Goal: Navigation & Orientation: Find specific page/section

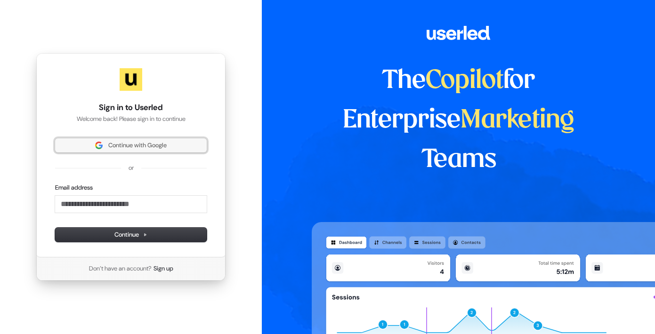
click at [133, 149] on span "Continue with Google" at bounding box center [137, 145] width 58 height 8
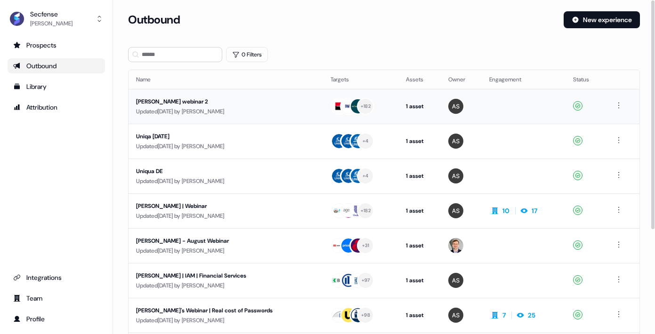
click at [176, 101] on div "[PERSON_NAME] webinar 2" at bounding box center [218, 101] width 164 height 9
click at [182, 202] on div "[PERSON_NAME] | Webinar" at bounding box center [218, 206] width 164 height 9
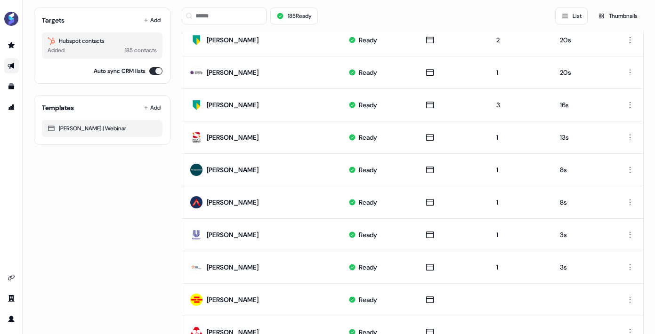
scroll to position [395, 0]
